Goal: Find specific page/section: Find specific page/section

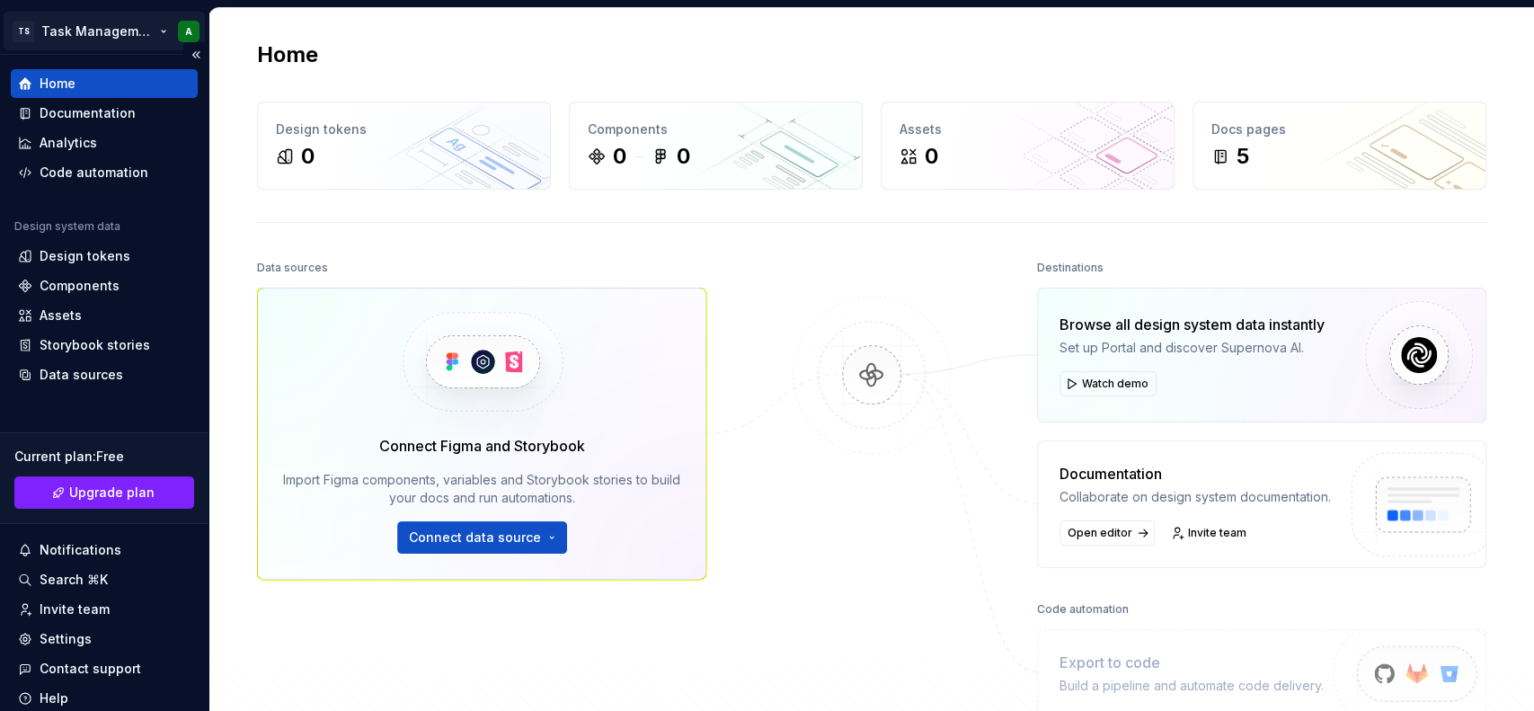
click at [105, 36] on html "TS Task Management Software A Home Documentation Analytics Code automation Desi…" at bounding box center [767, 355] width 1534 height 711
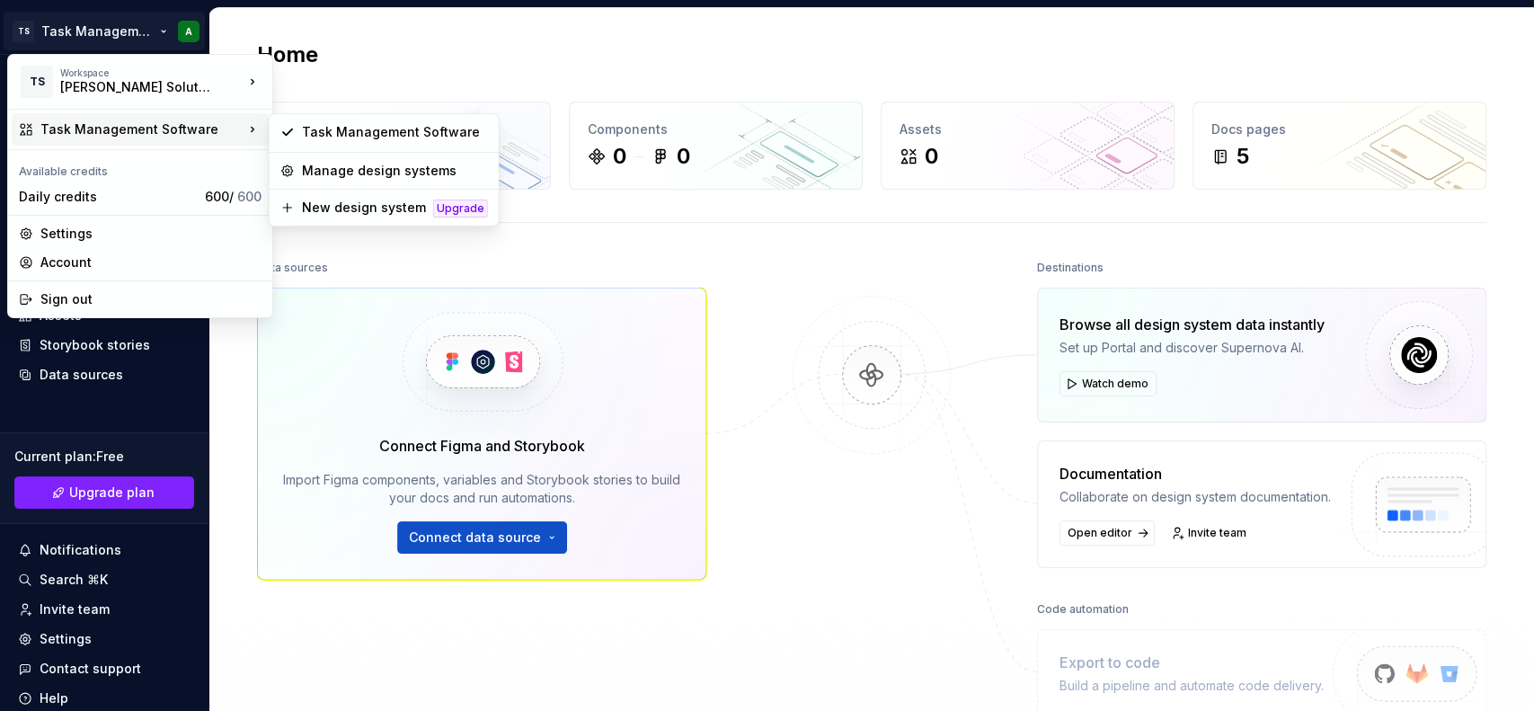
click at [165, 129] on div "Task Management Software" at bounding box center [141, 129] width 203 height 18
click at [317, 137] on div "Task Management Software" at bounding box center [395, 132] width 186 height 18
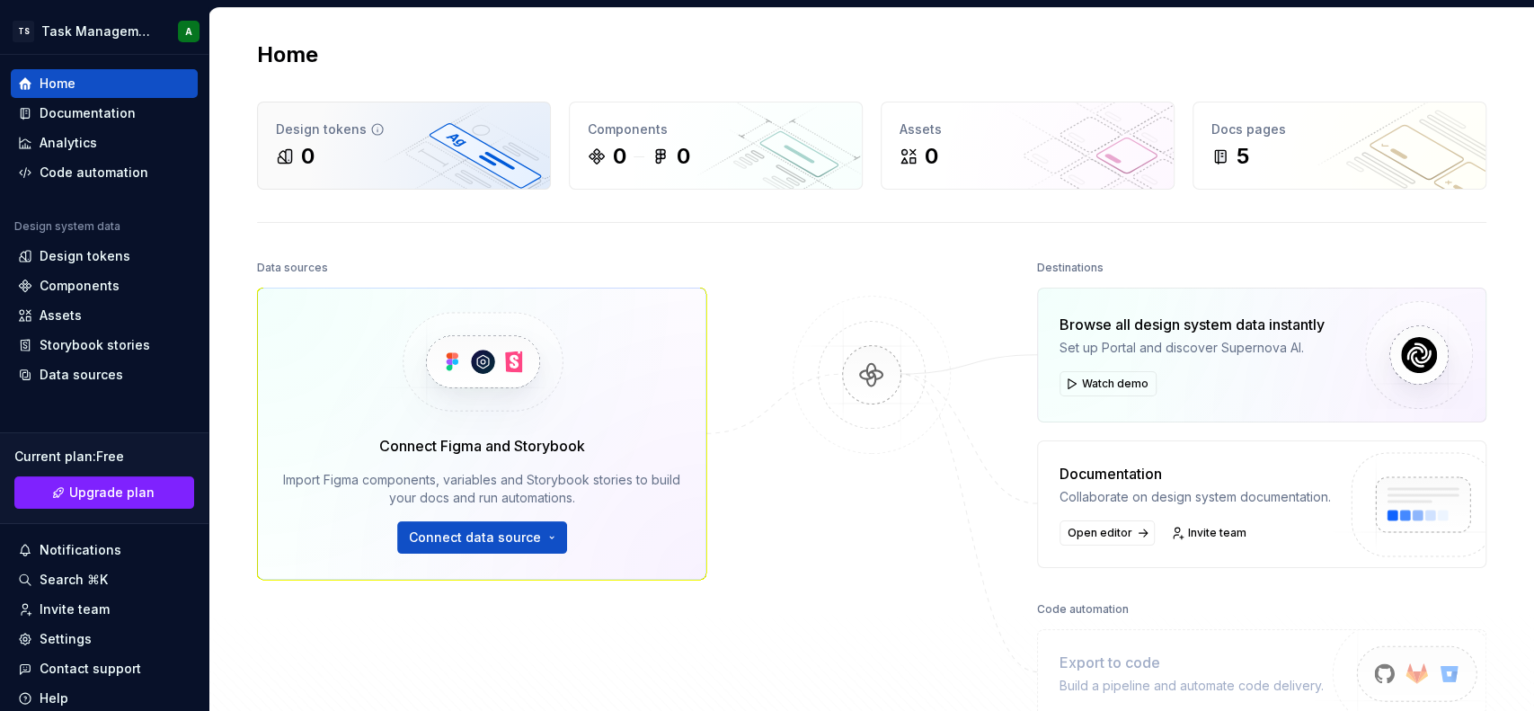
click at [361, 157] on div "0" at bounding box center [404, 156] width 256 height 29
